Goal: Task Accomplishment & Management: Use online tool/utility

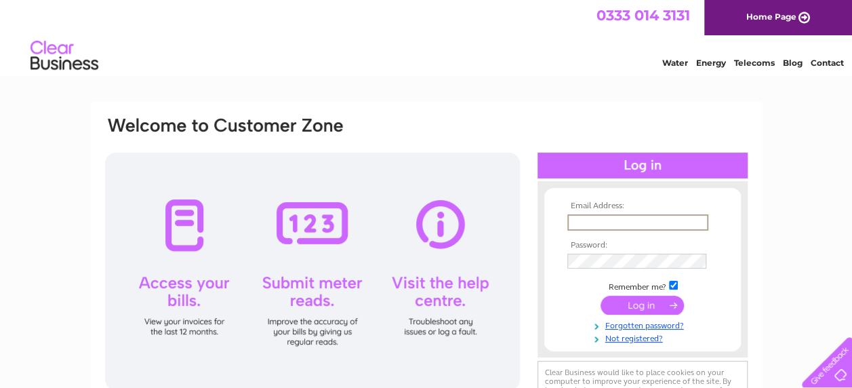
click at [582, 214] on input "text" at bounding box center [637, 222] width 141 height 16
type input "lorraine.cruickshank@transmitcontainers.co.uk"
click at [641, 306] on input "submit" at bounding box center [642, 305] width 83 height 19
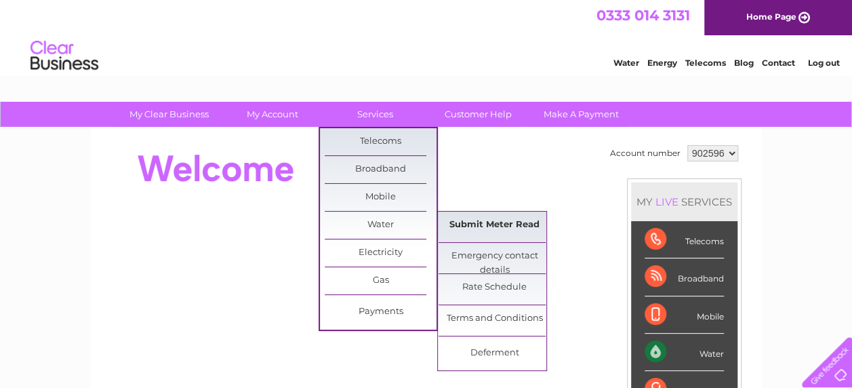
click at [512, 224] on link "Submit Meter Read" at bounding box center [495, 224] width 112 height 27
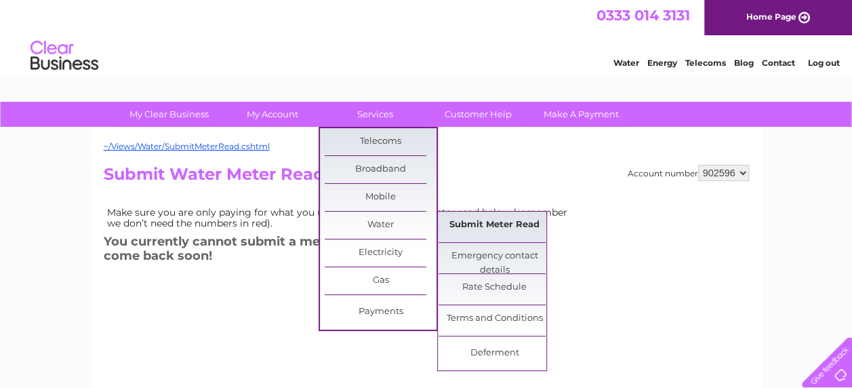
click at [486, 225] on link "Submit Meter Read" at bounding box center [495, 224] width 112 height 27
